Goal: Information Seeking & Learning: Learn about a topic

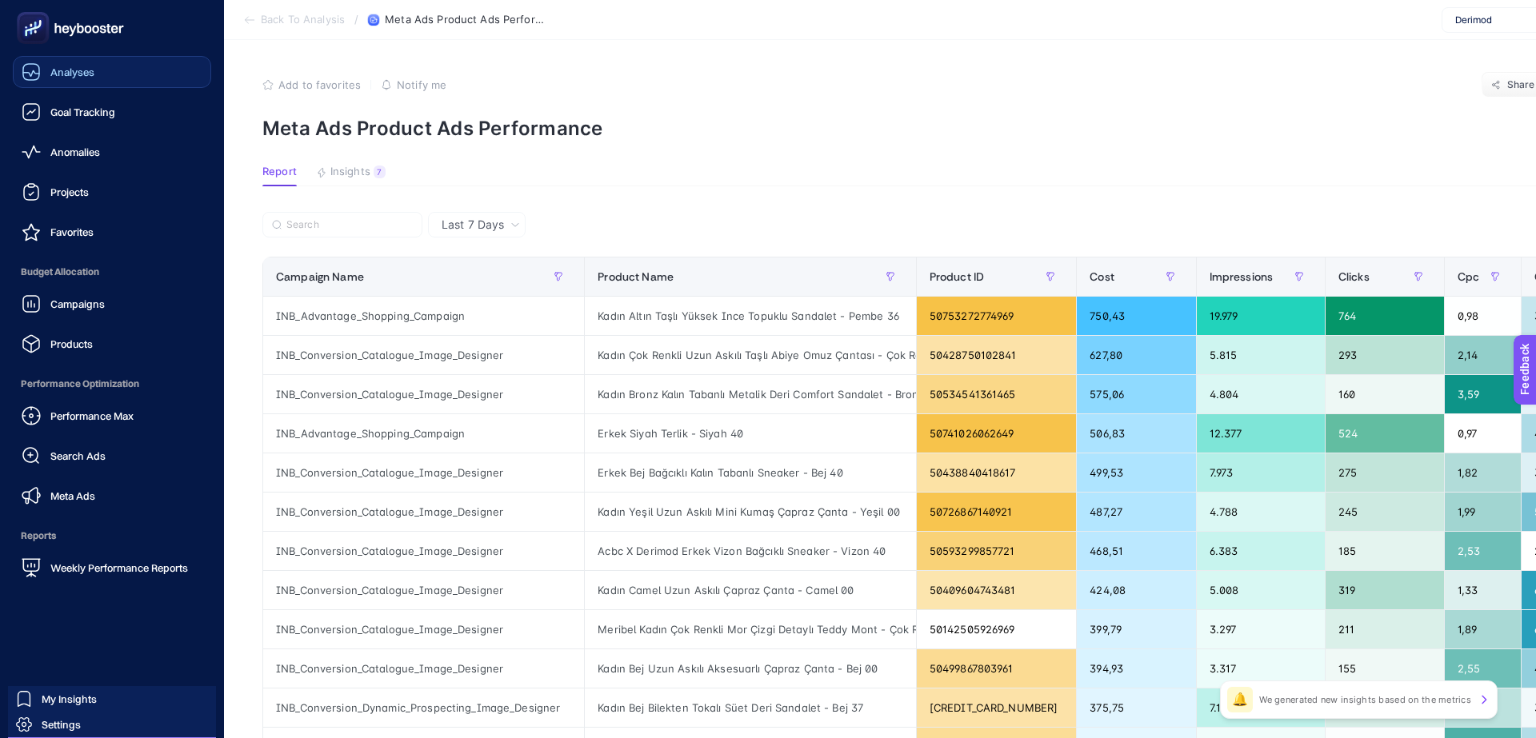
click at [48, 77] on div "Analyses" at bounding box center [58, 71] width 73 height 19
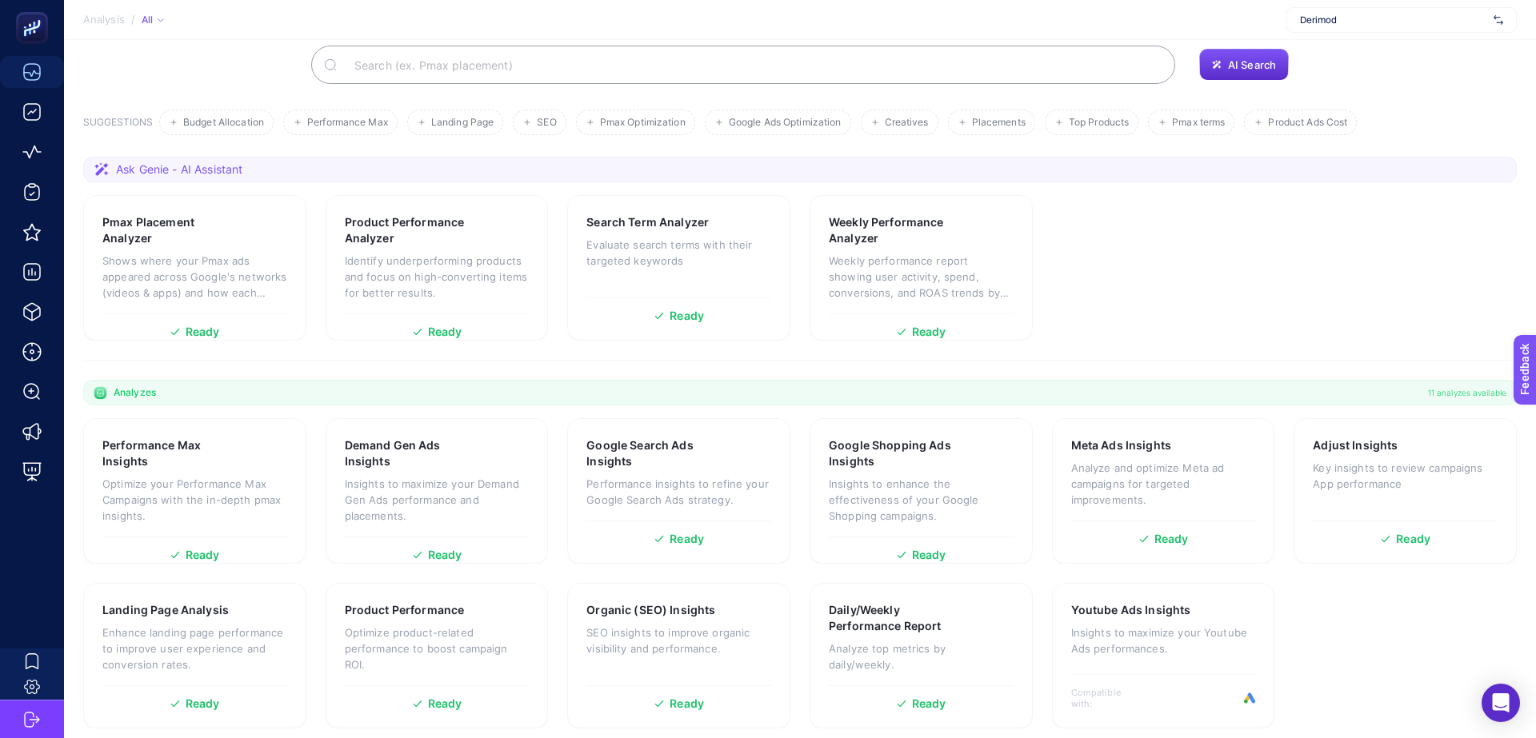
scroll to position [170, 0]
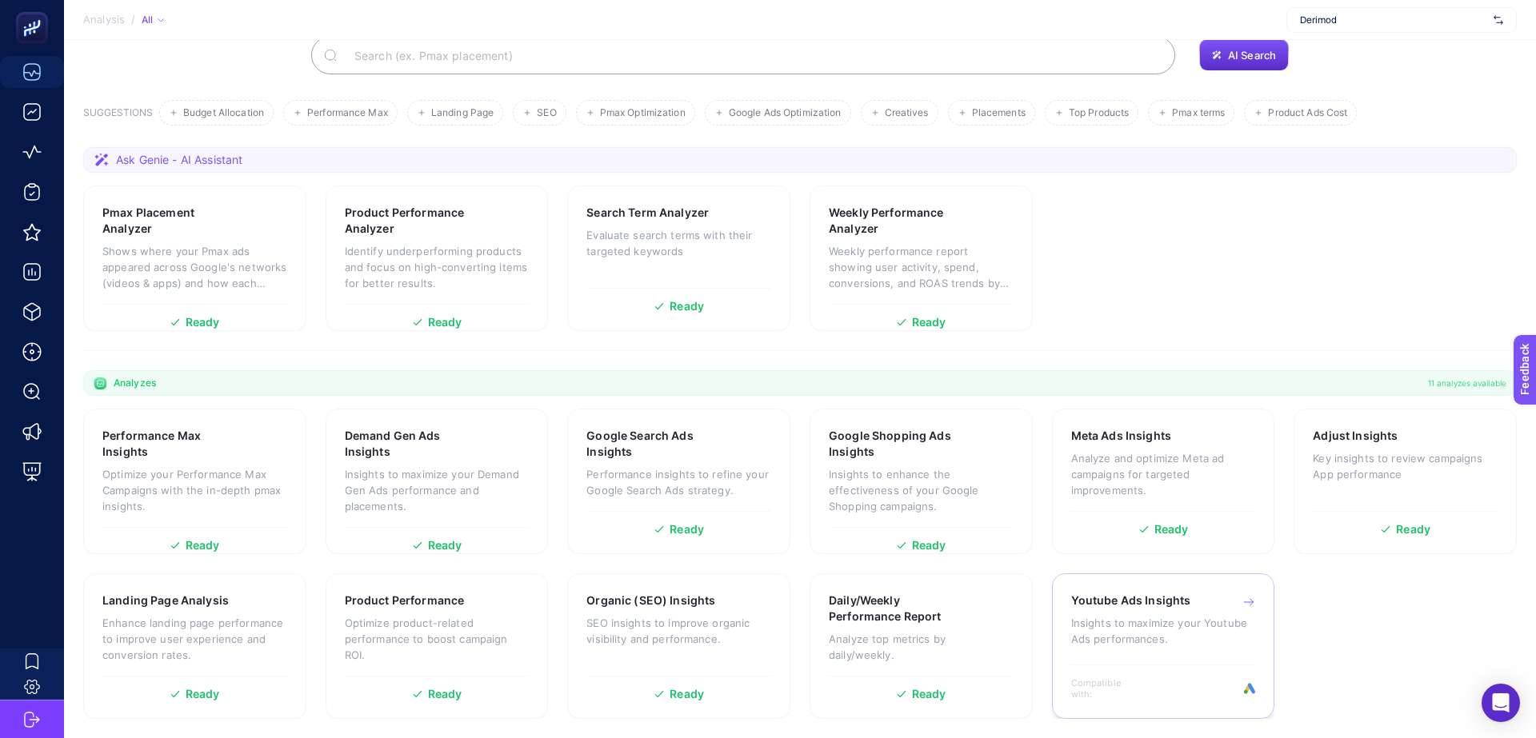
click at [1191, 642] on p "Insights to maximize your Youtube Ads performances." at bounding box center [1163, 631] width 185 height 32
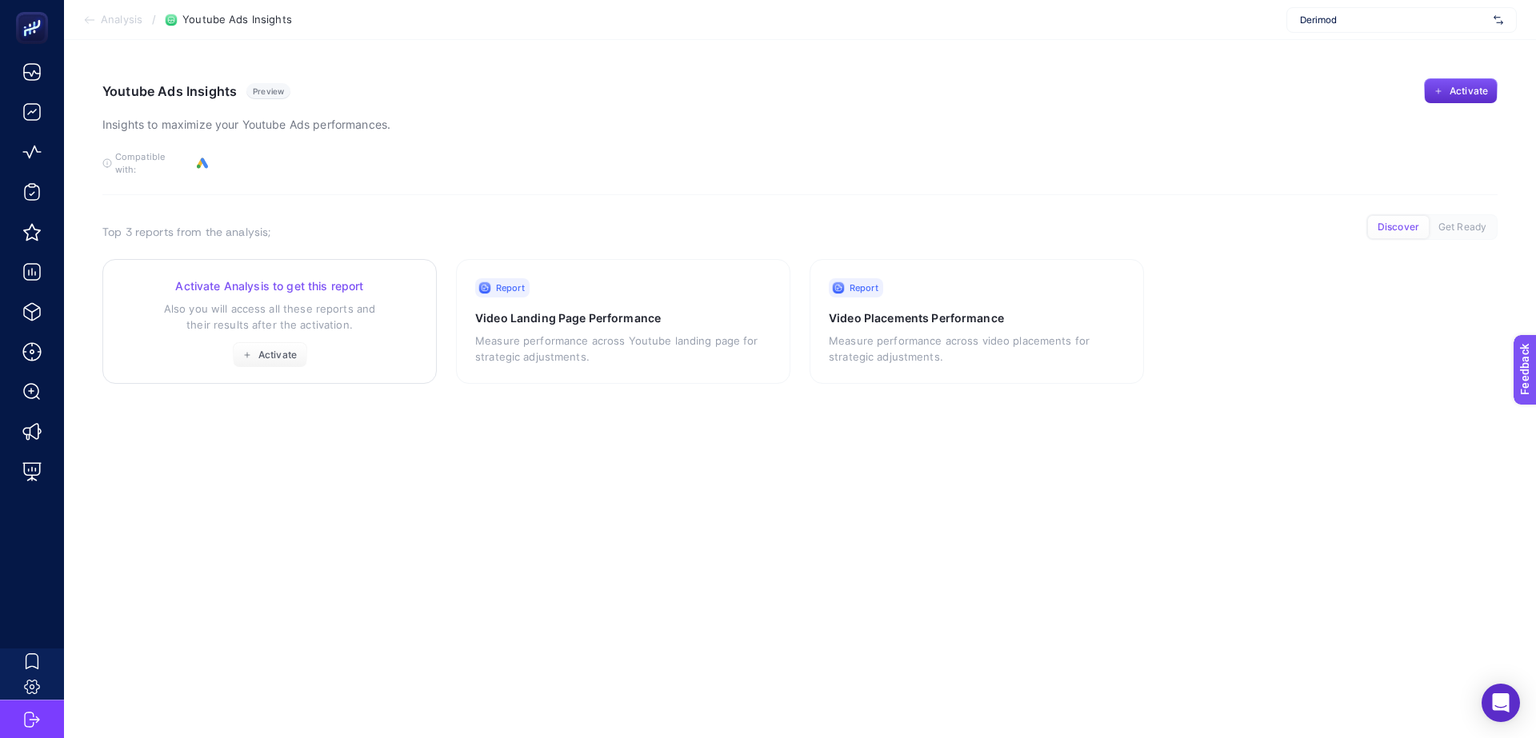
click at [390, 323] on div "Activate Analysis to get this report Also you will access all these reports and…" at bounding box center [270, 323] width 296 height 90
